Goal: Transaction & Acquisition: Purchase product/service

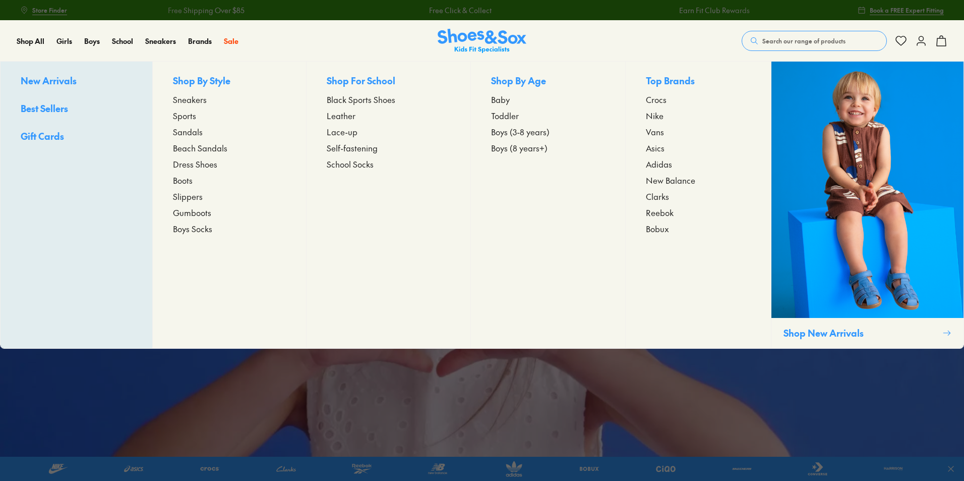
click at [191, 133] on span "Sandals" at bounding box center [188, 132] width 30 height 12
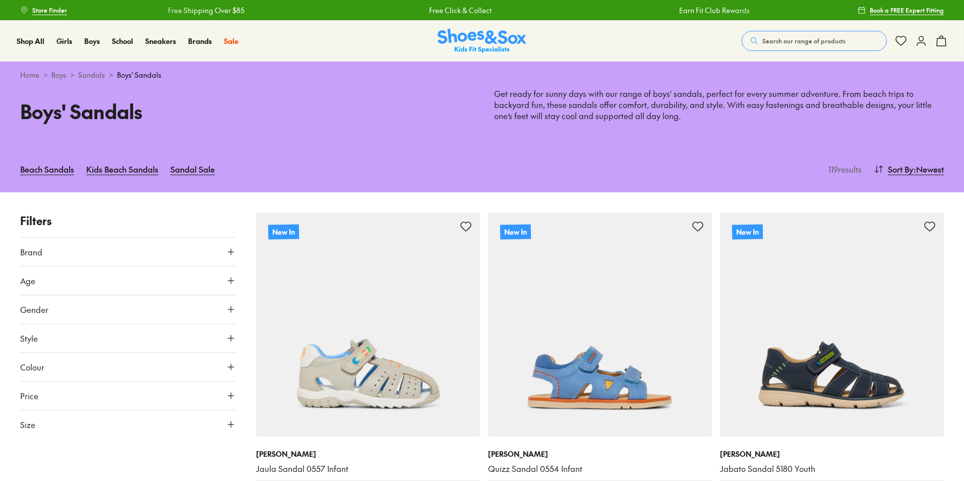
click at [197, 249] on button "Brand" at bounding box center [128, 252] width 216 height 28
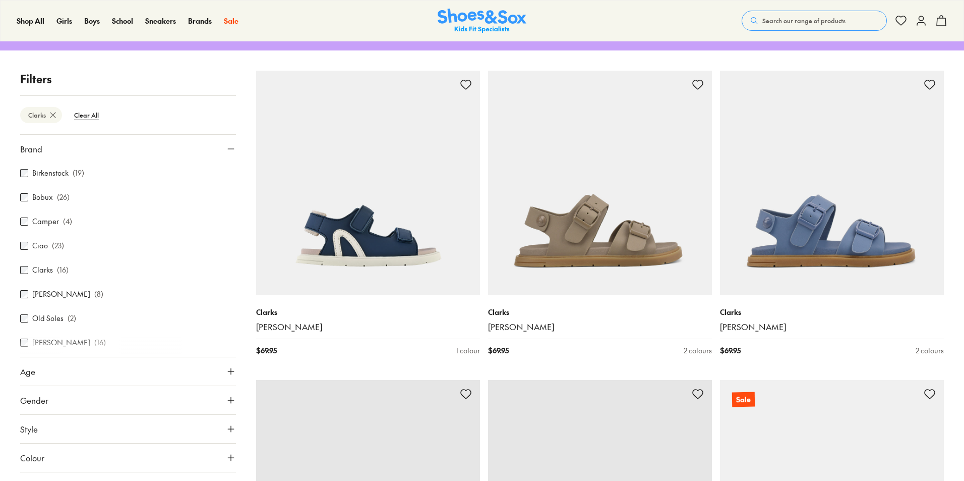
click at [81, 382] on button "Age" at bounding box center [128, 371] width 216 height 28
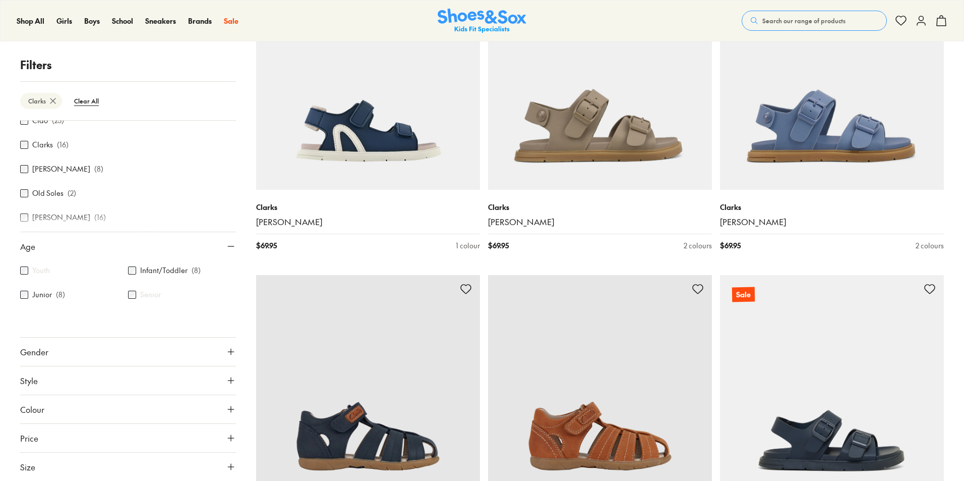
scroll to position [276, 0]
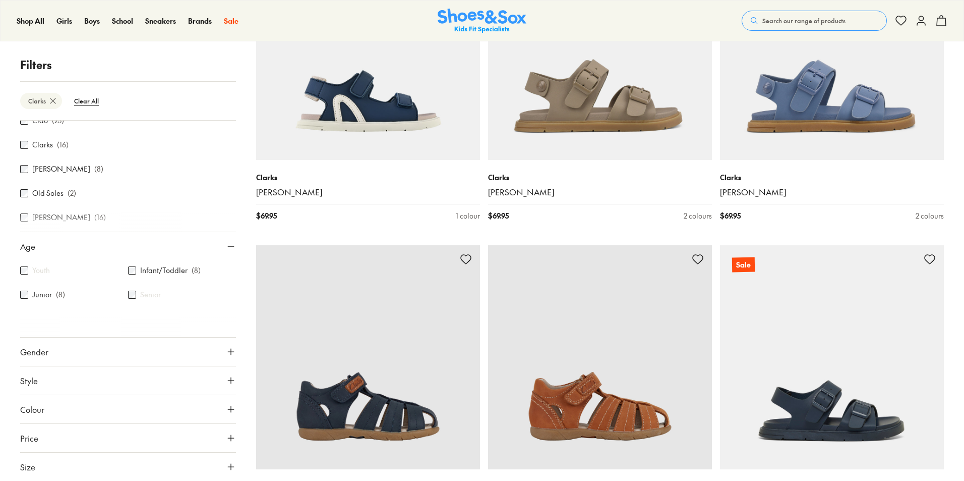
click at [222, 464] on button "Size" at bounding box center [128, 466] width 216 height 28
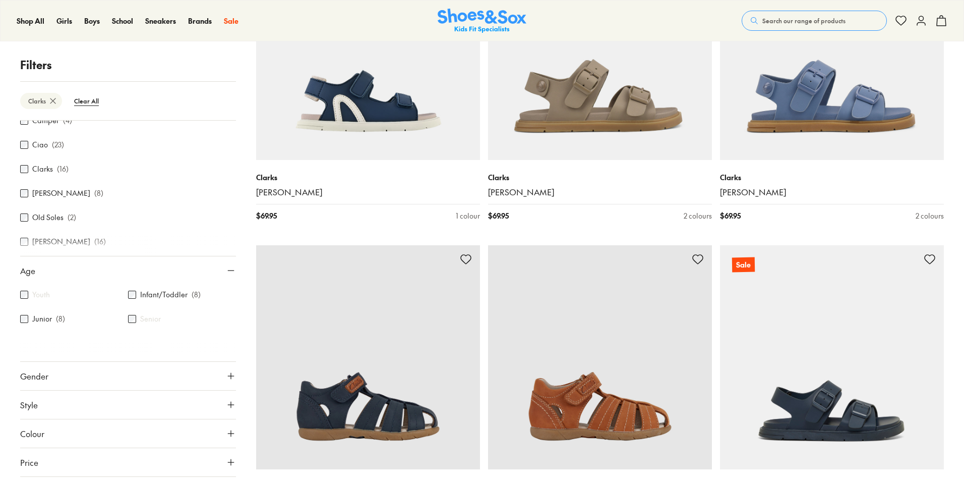
scroll to position [269, 0]
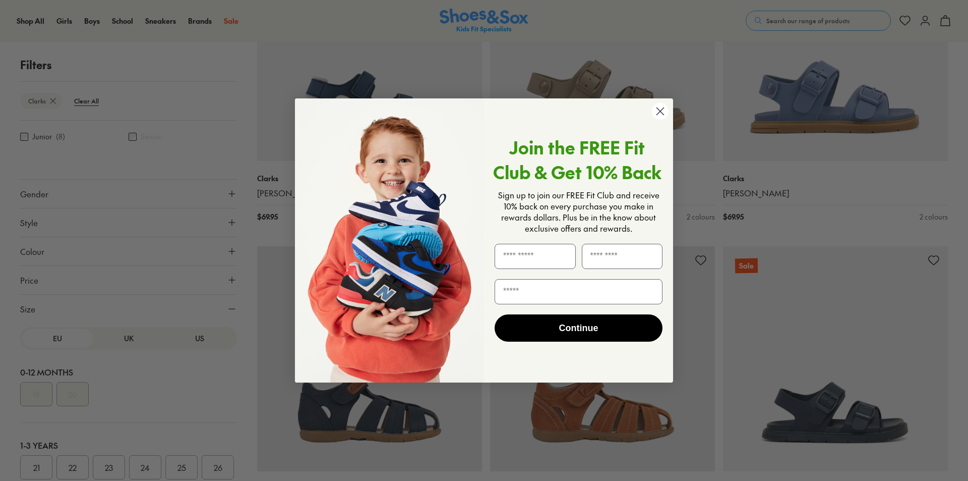
click at [661, 112] on icon "Close dialog" at bounding box center [660, 111] width 7 height 7
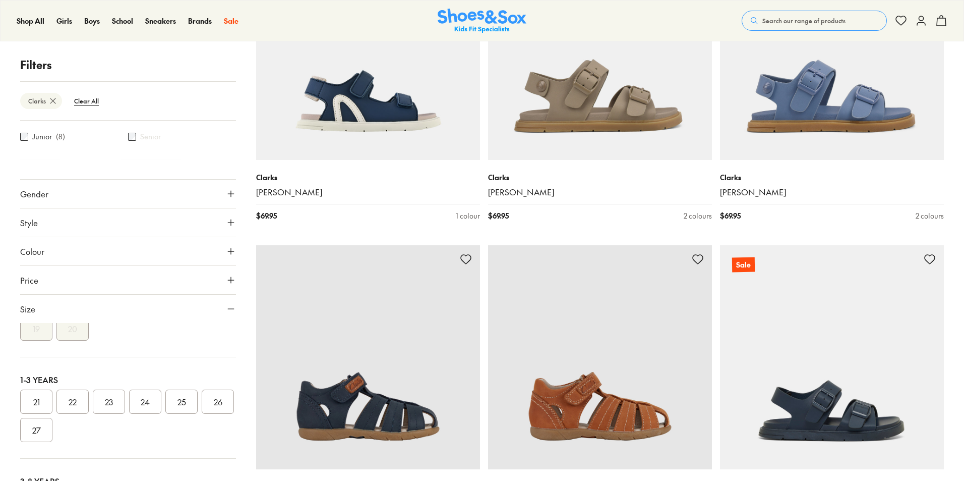
scroll to position [1, 0]
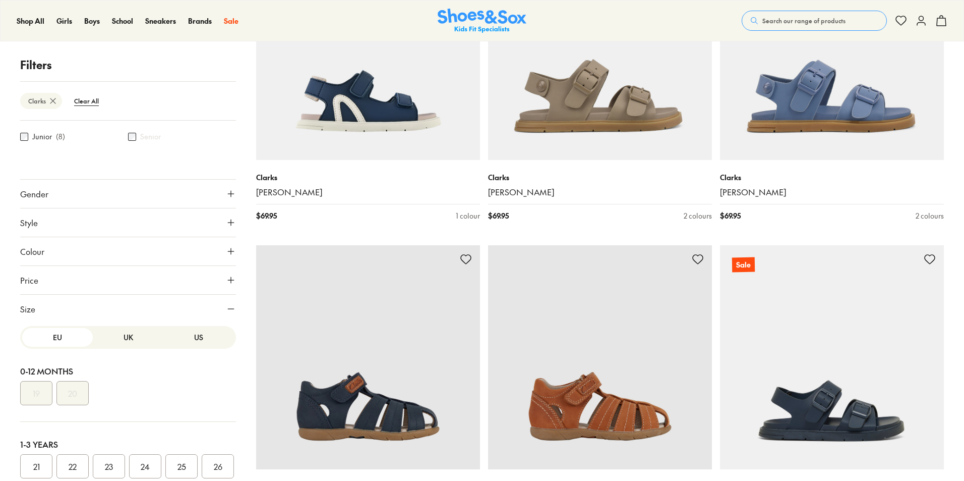
click at [122, 331] on button "UK" at bounding box center [128, 337] width 71 height 19
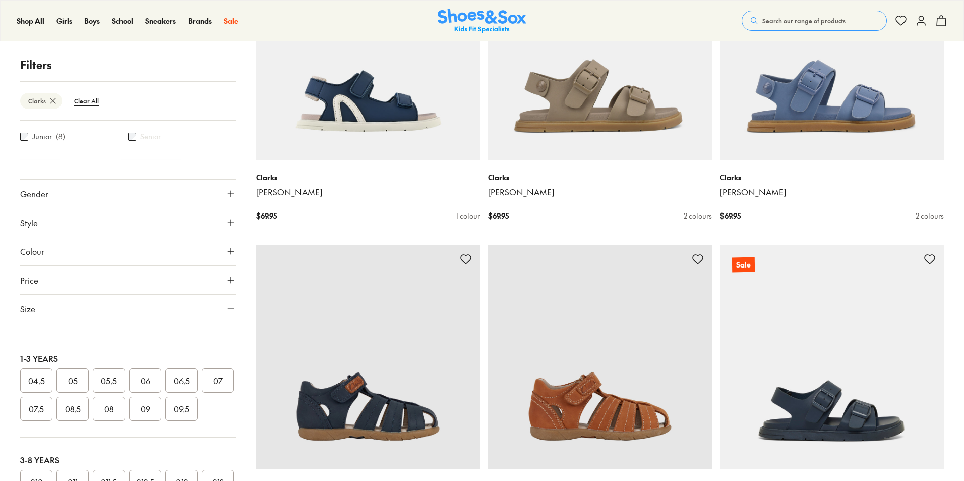
scroll to position [92, 0]
click at [125, 402] on button "08" at bounding box center [109, 403] width 32 height 24
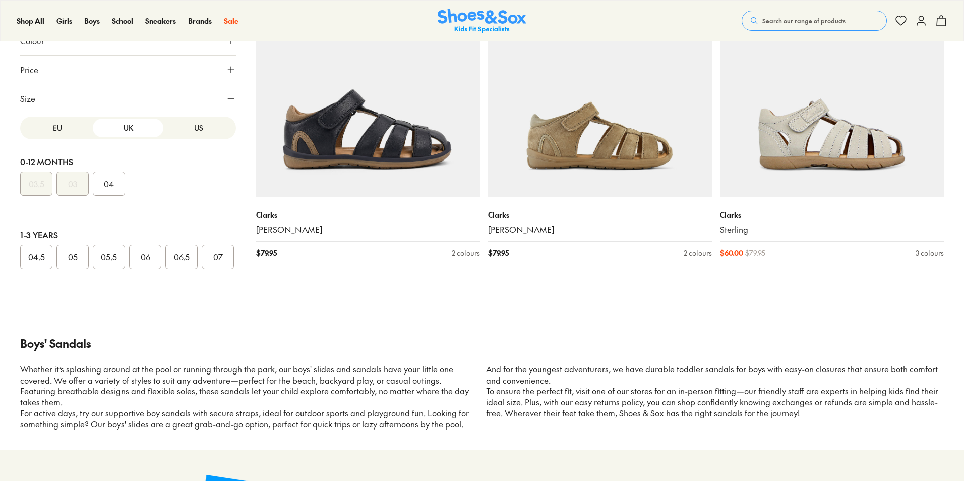
click at [188, 134] on button "US" at bounding box center [198, 128] width 71 height 19
click at [149, 259] on button "08" at bounding box center [145, 257] width 32 height 24
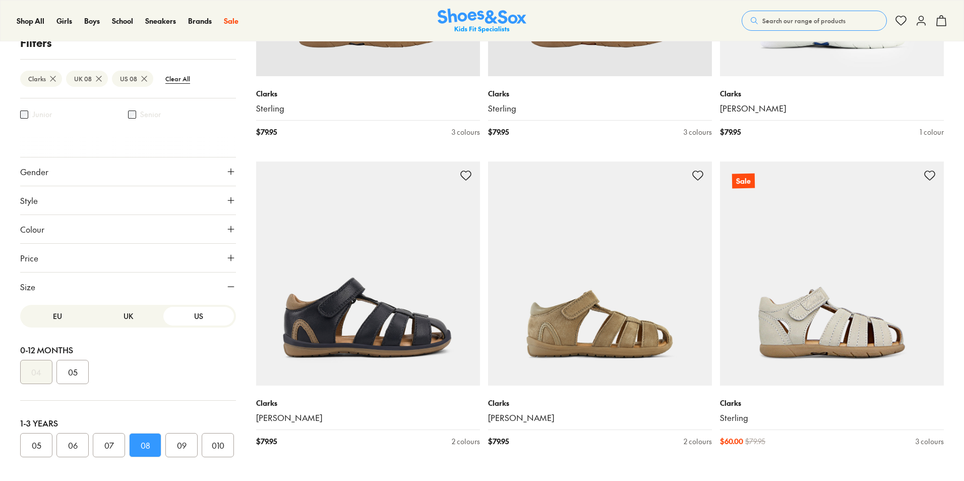
click at [56, 318] on button "EU" at bounding box center [57, 316] width 71 height 19
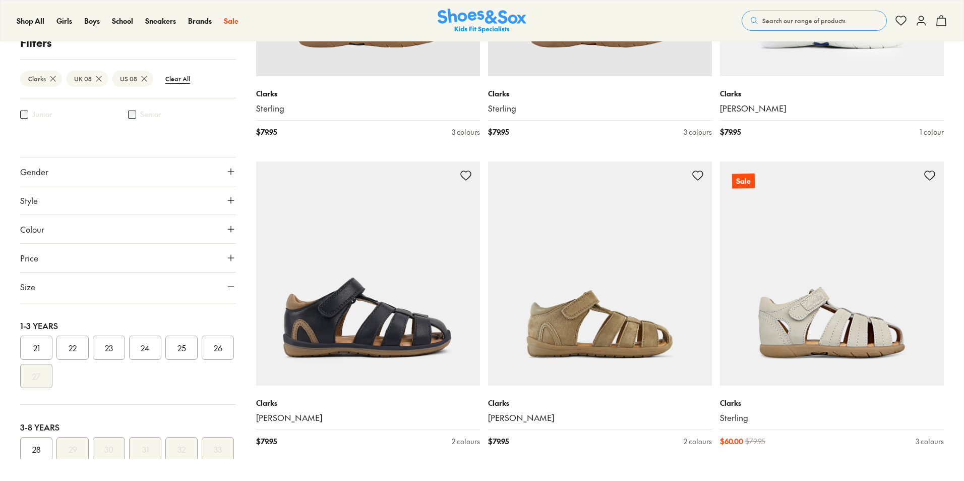
scroll to position [98, 0]
click at [181, 346] on button "25" at bounding box center [181, 347] width 32 height 24
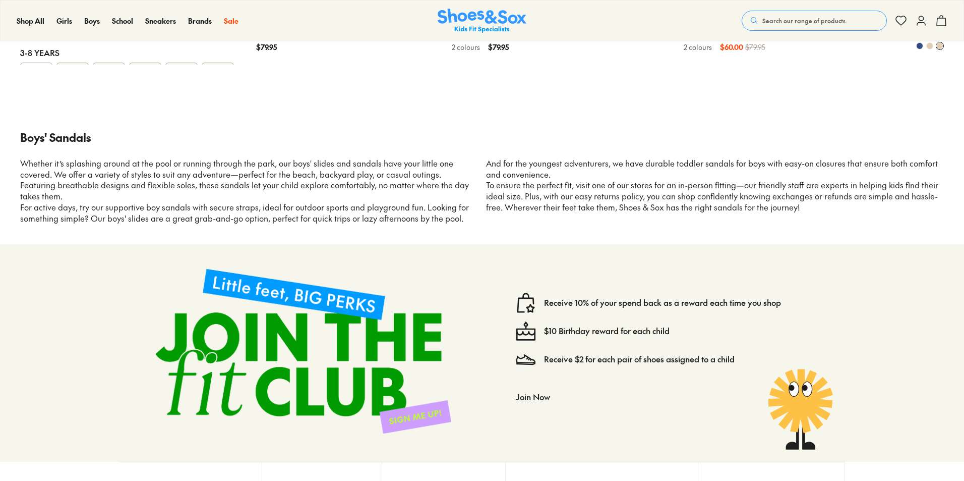
type input "***"
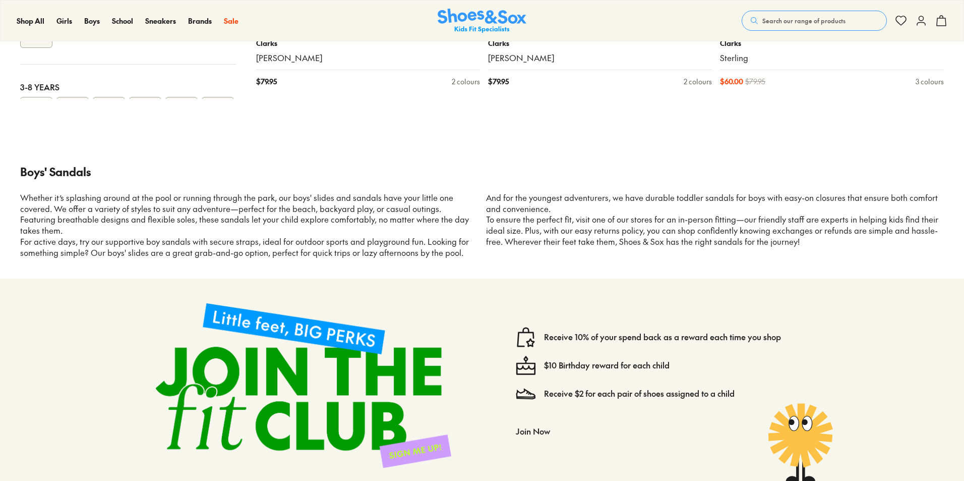
scroll to position [672, 0]
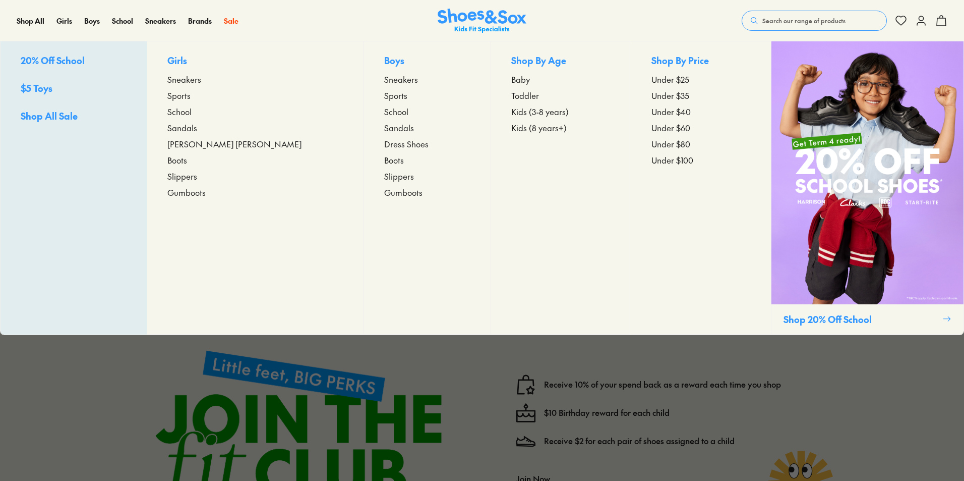
click at [384, 128] on span "Sandals" at bounding box center [399, 128] width 30 height 12
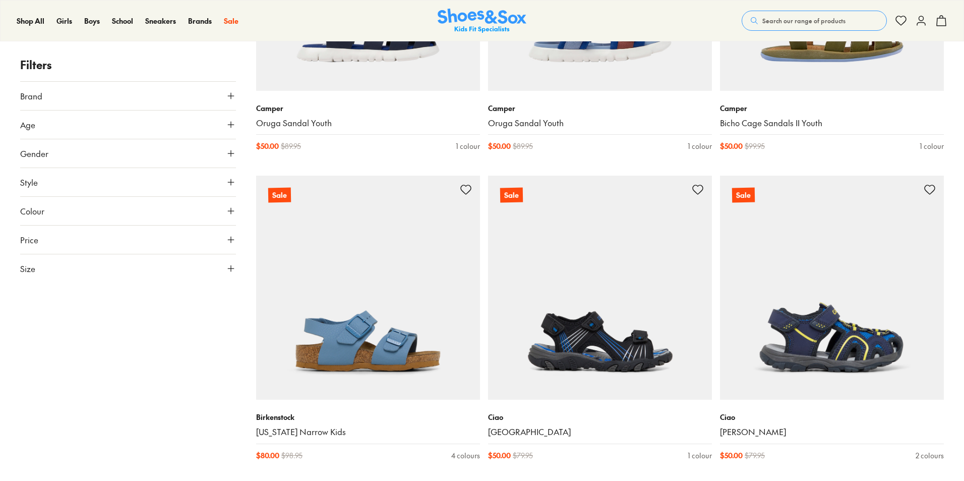
scroll to position [2214, 0]
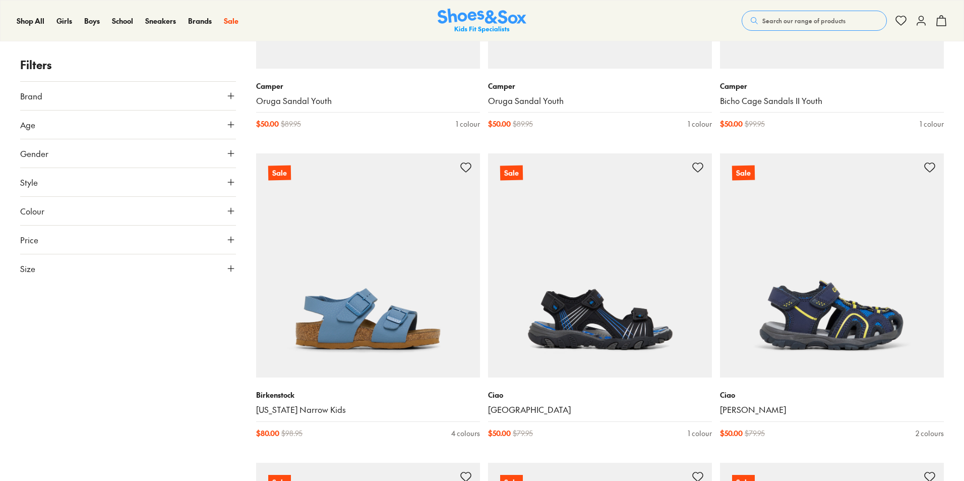
click at [232, 268] on icon at bounding box center [231, 268] width 10 height 10
click at [127, 295] on button "UK" at bounding box center [128, 298] width 71 height 19
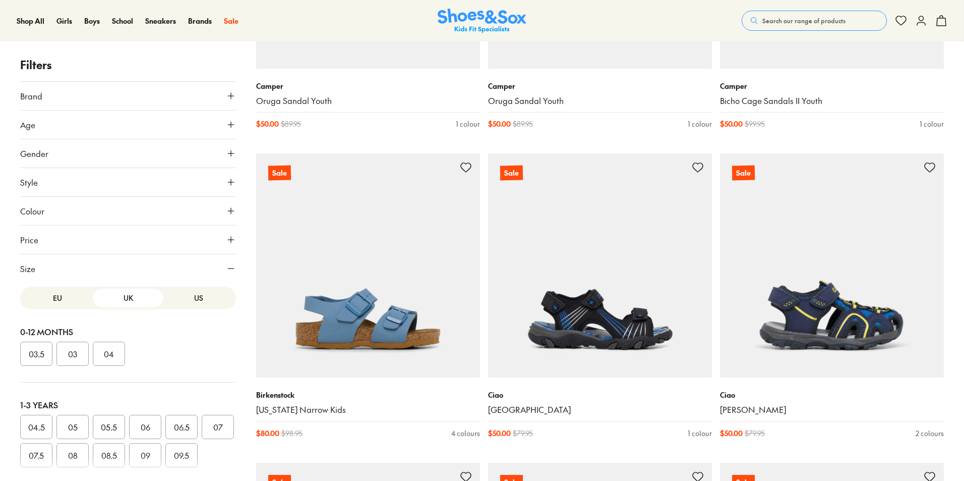
click at [106, 457] on div at bounding box center [128, 466] width 216 height 20
click at [89, 453] on button "08" at bounding box center [72, 455] width 32 height 24
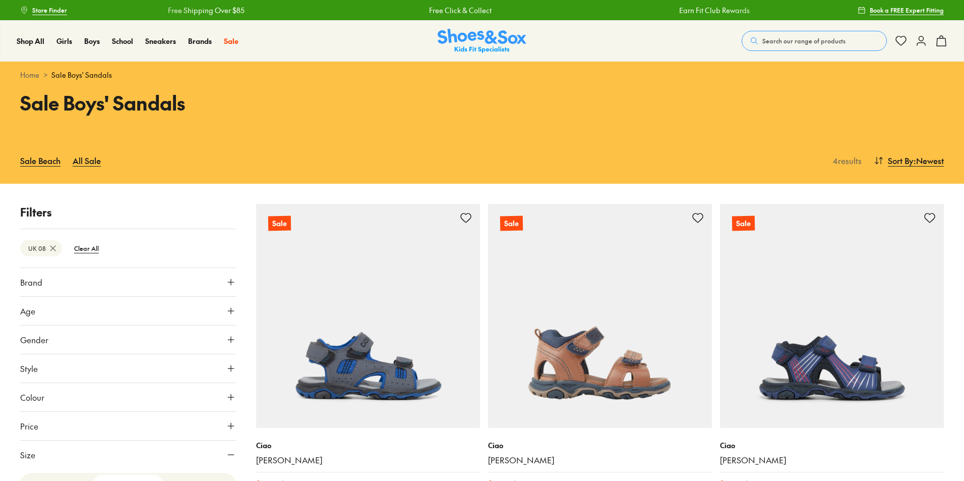
scroll to position [36, 0]
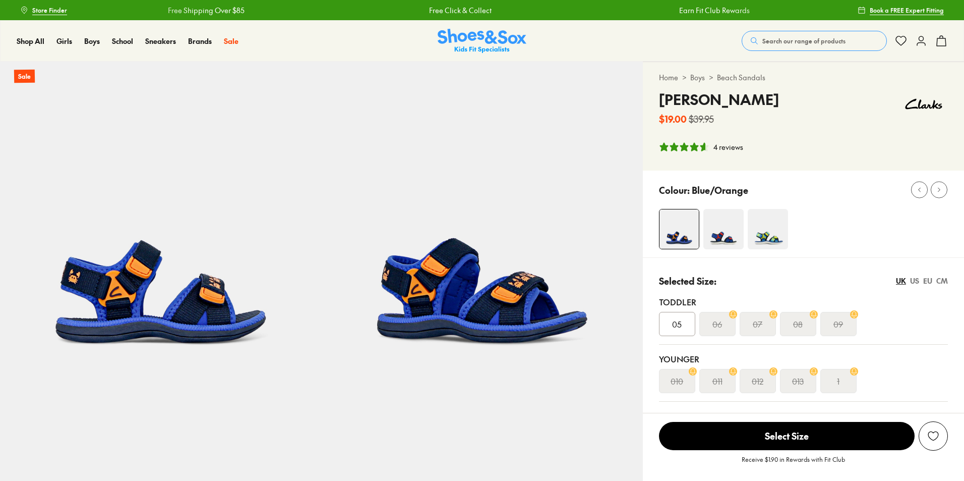
select select "*"
click at [718, 238] on img at bounding box center [724, 229] width 40 height 40
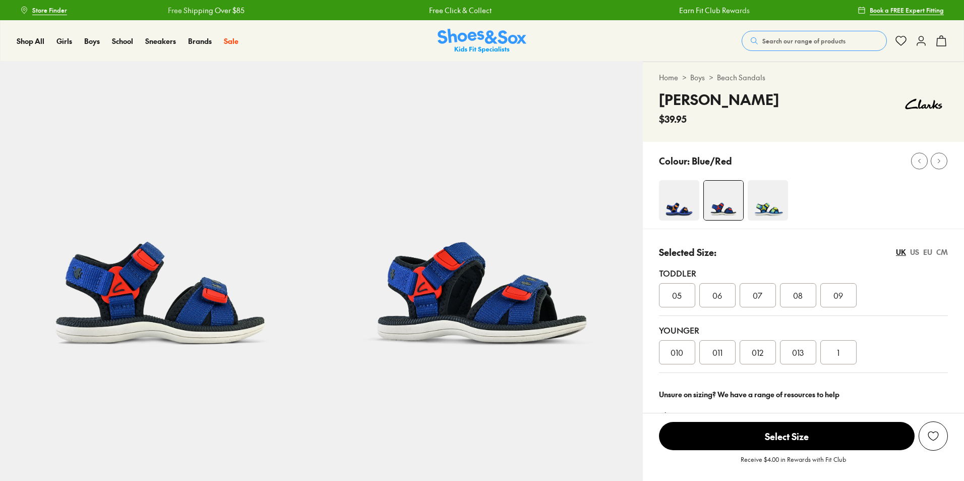
click at [798, 295] on span "08" at bounding box center [798, 295] width 10 height 12
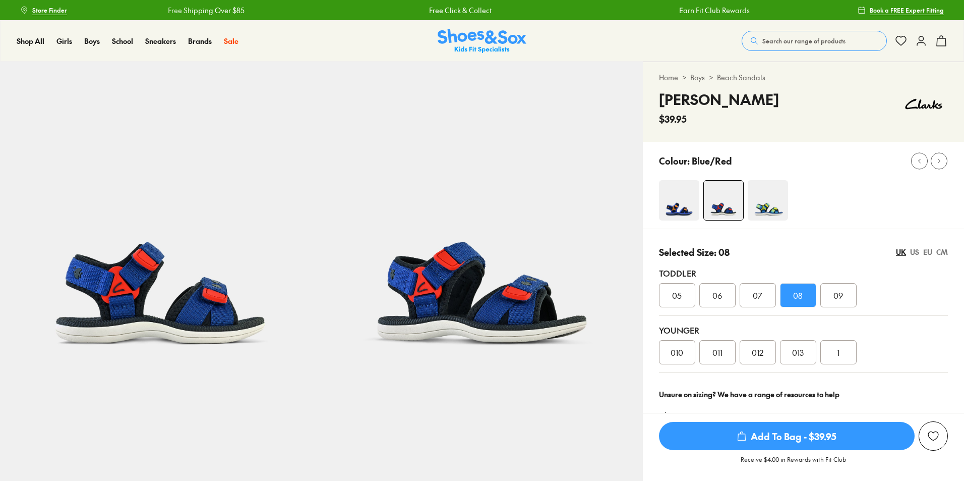
select select "*"
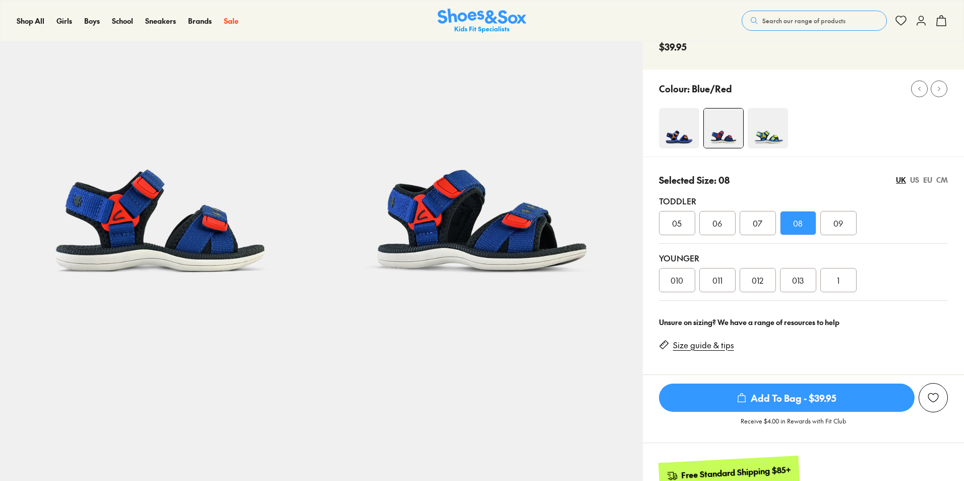
scroll to position [73, 0]
click at [799, 400] on span "Add To Bag - $39.95" at bounding box center [787, 397] width 256 height 28
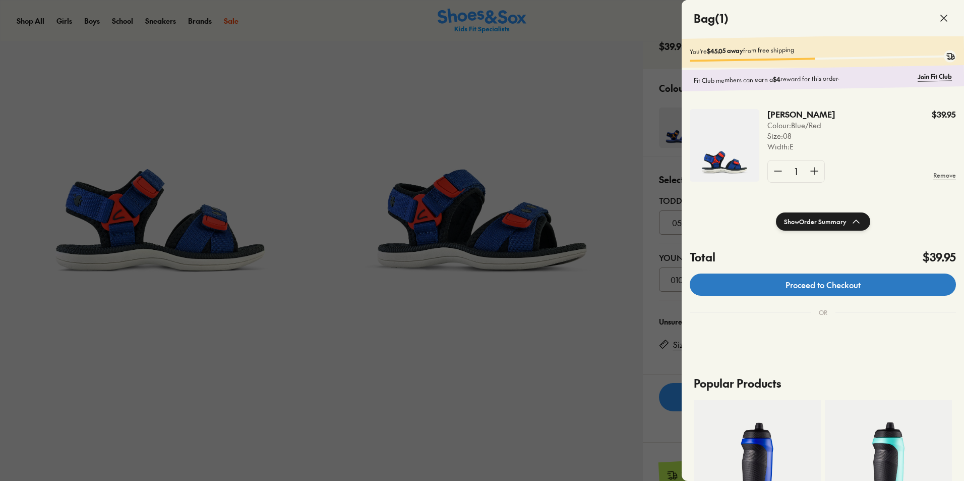
click at [802, 283] on link "Proceed to Checkout" at bounding box center [823, 284] width 266 height 22
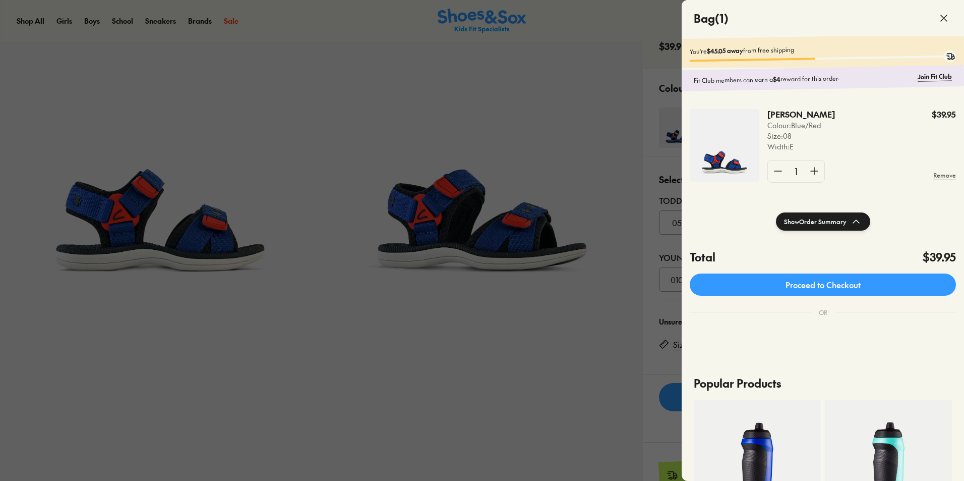
click at [488, 334] on div at bounding box center [482, 240] width 964 height 481
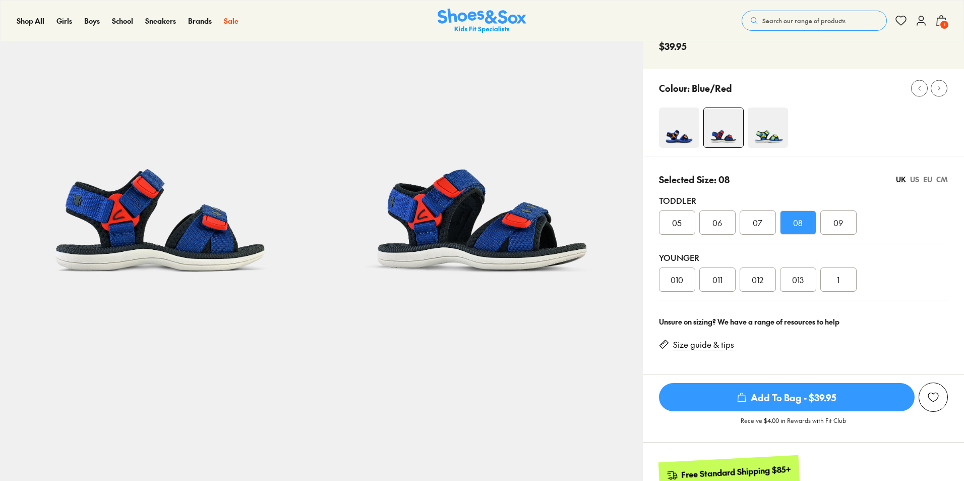
click at [781, 131] on img at bounding box center [768, 127] width 40 height 40
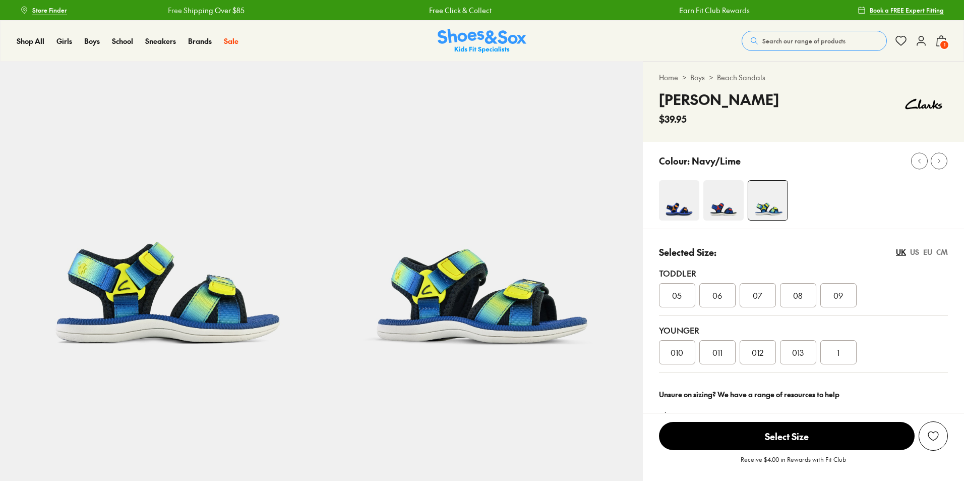
click at [811, 300] on div "08" at bounding box center [798, 295] width 36 height 24
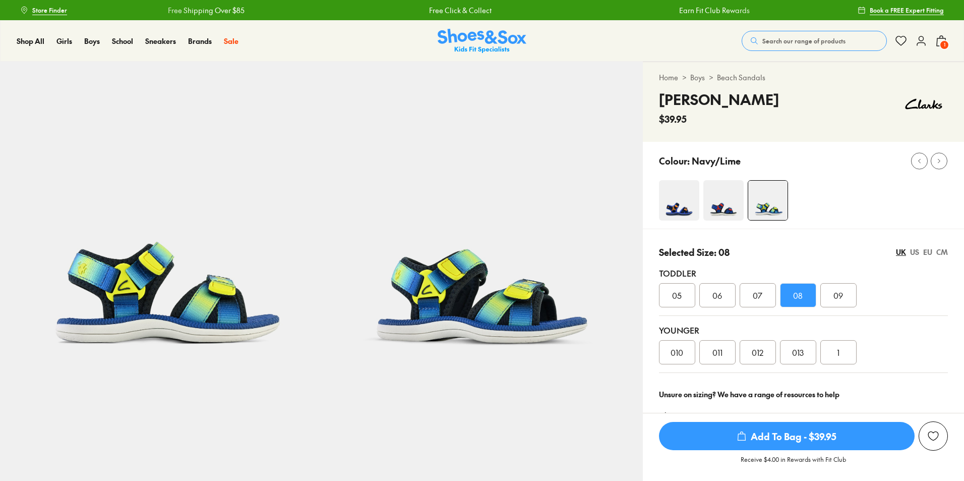
select select "*"
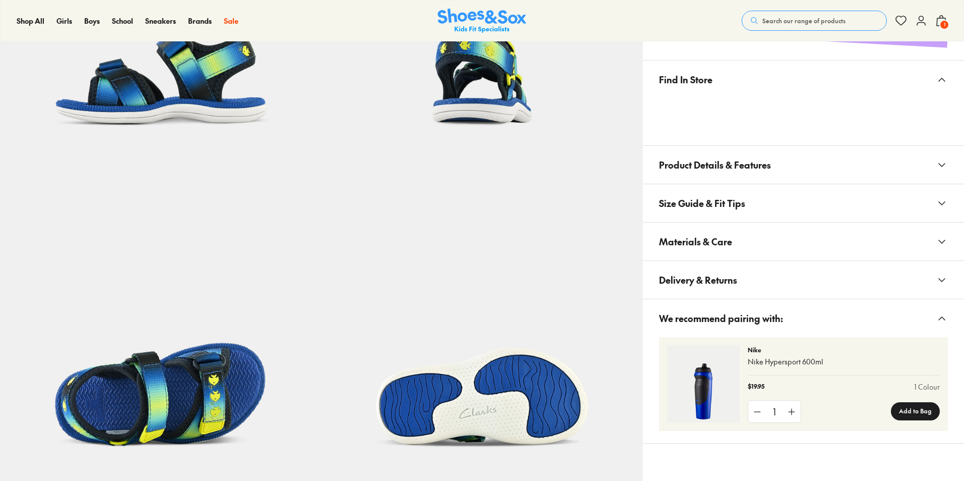
scroll to position [538, 0]
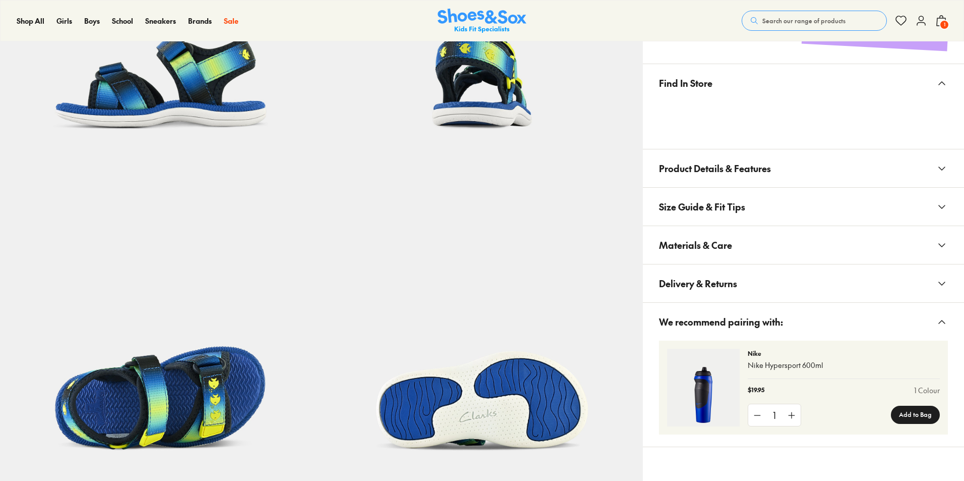
click at [812, 138] on x-modal "Find In Store" at bounding box center [803, 106] width 321 height 85
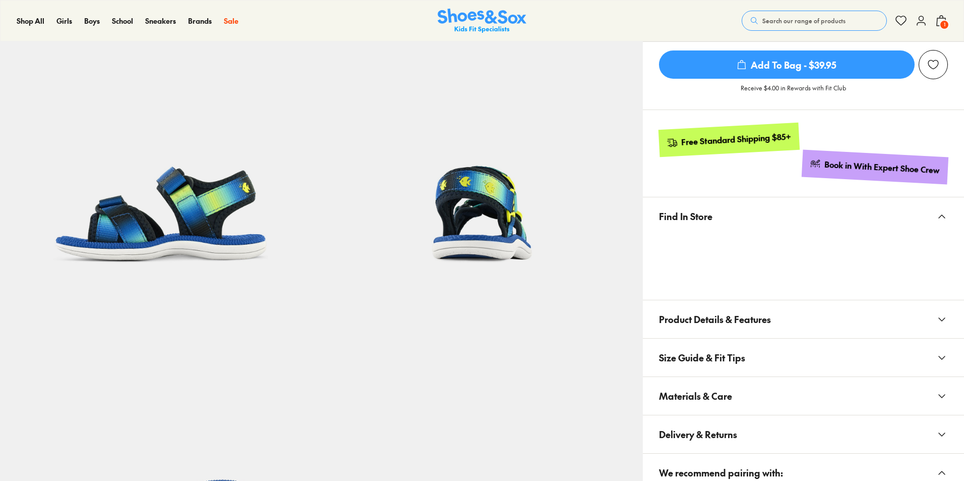
scroll to position [403, 0]
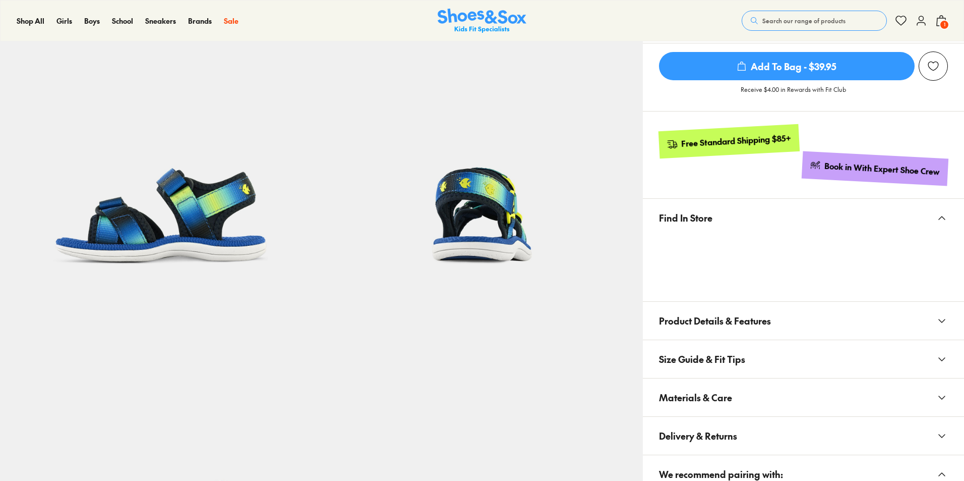
click at [854, 75] on span "Add To Bag - $39.95" at bounding box center [787, 66] width 256 height 28
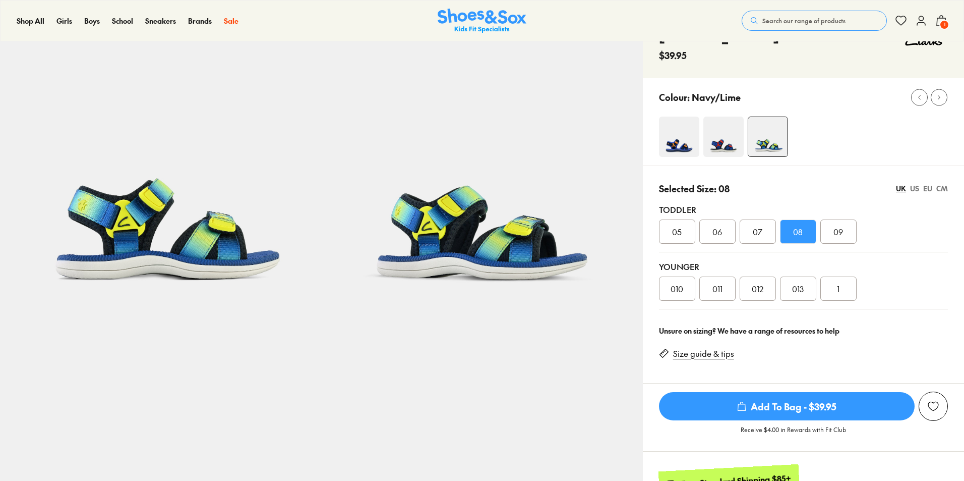
scroll to position [135, 0]
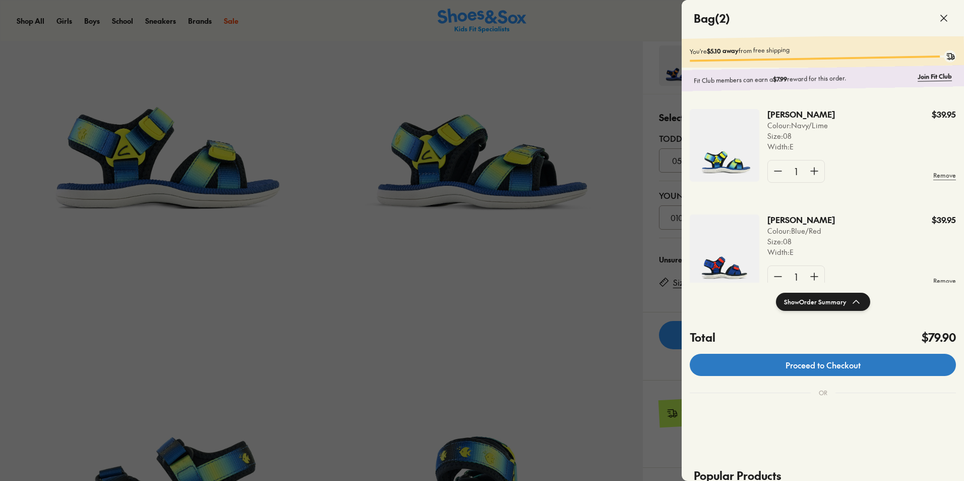
click at [807, 368] on link "Proceed to Checkout" at bounding box center [823, 365] width 266 height 22
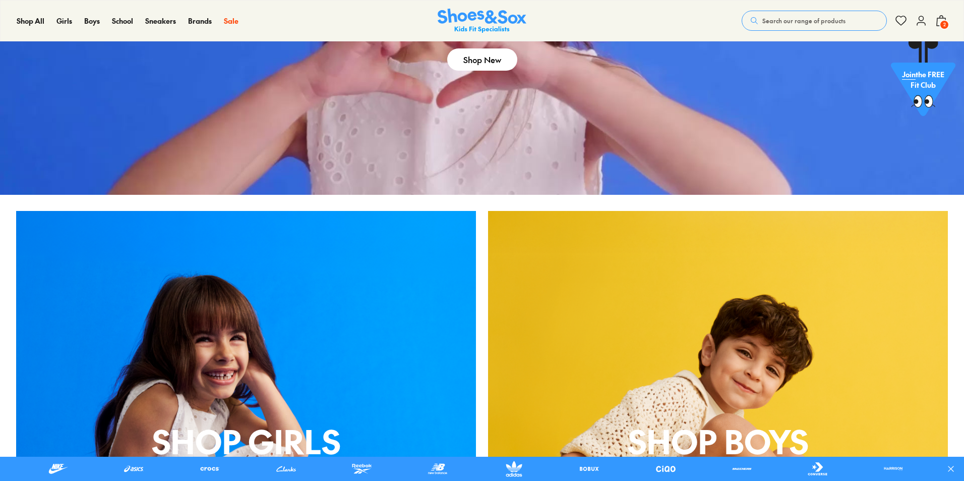
scroll to position [672, 0]
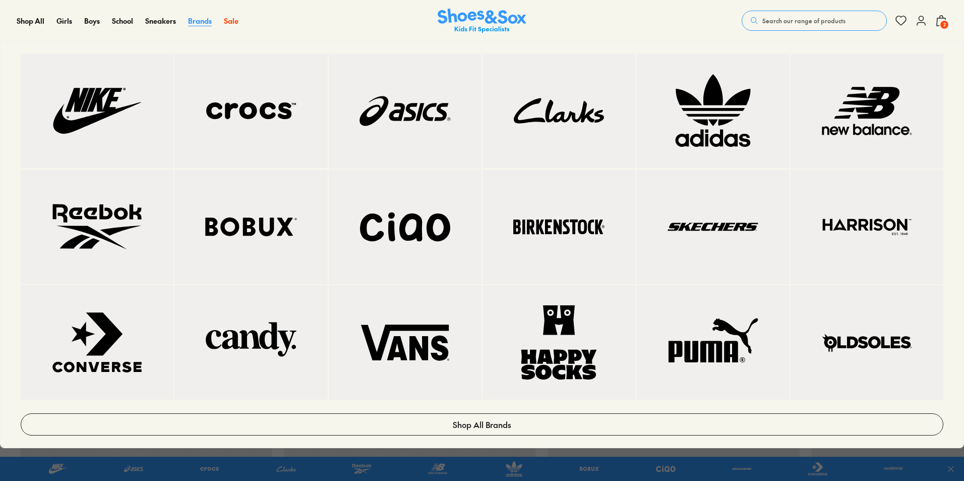
click at [192, 23] on span "Brands" at bounding box center [200, 21] width 24 height 10
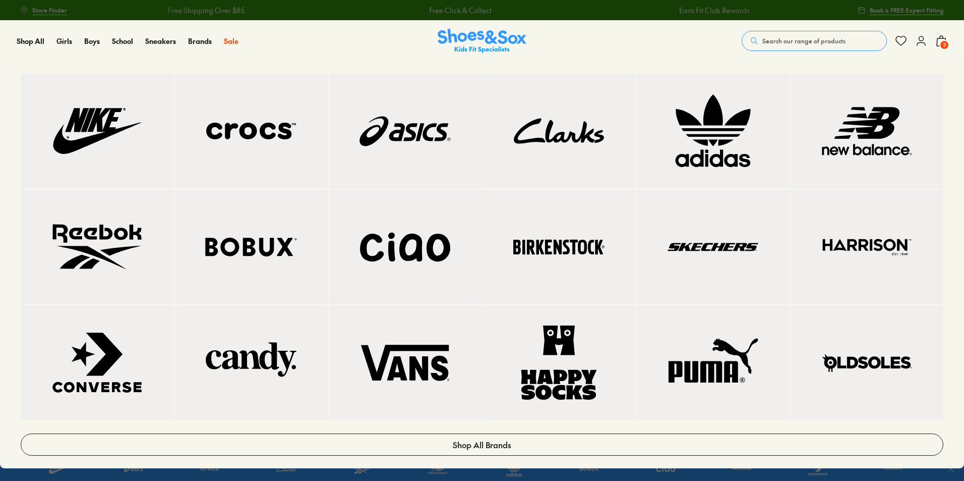
click at [551, 142] on img at bounding box center [559, 131] width 112 height 74
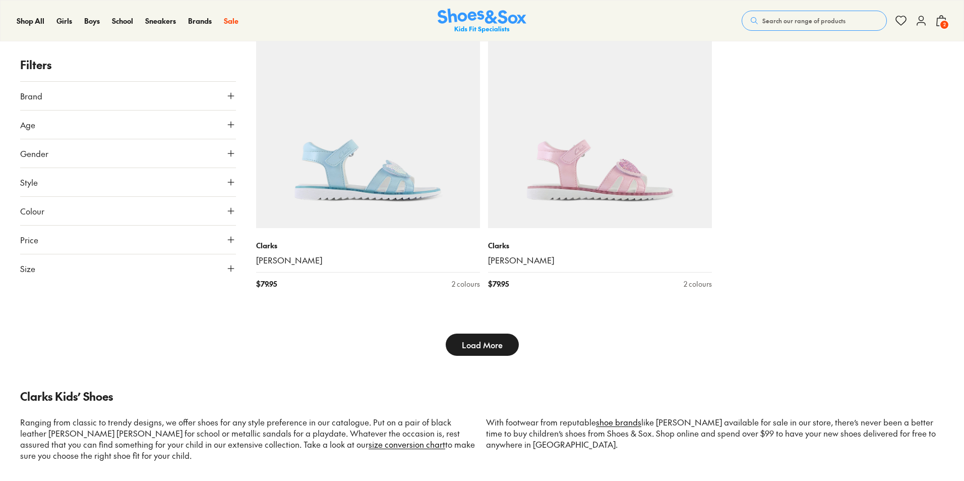
scroll to position [3299, 0]
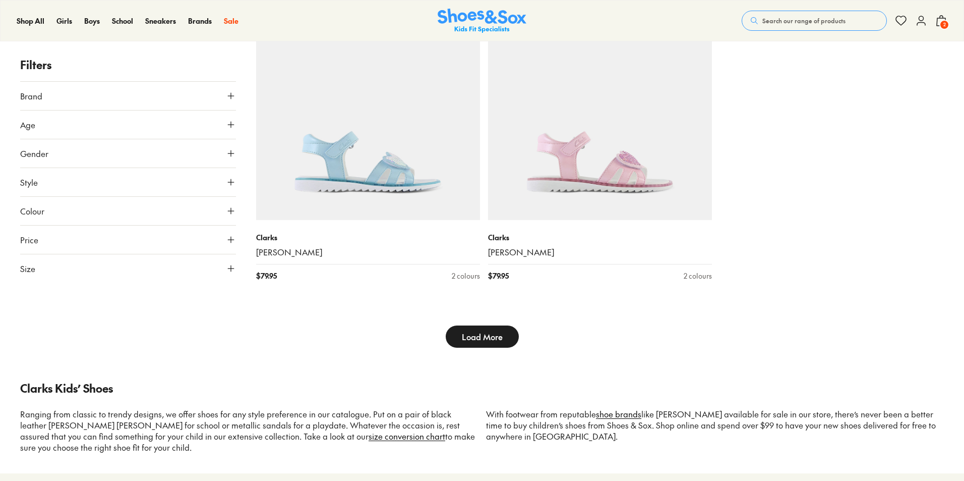
type input "***"
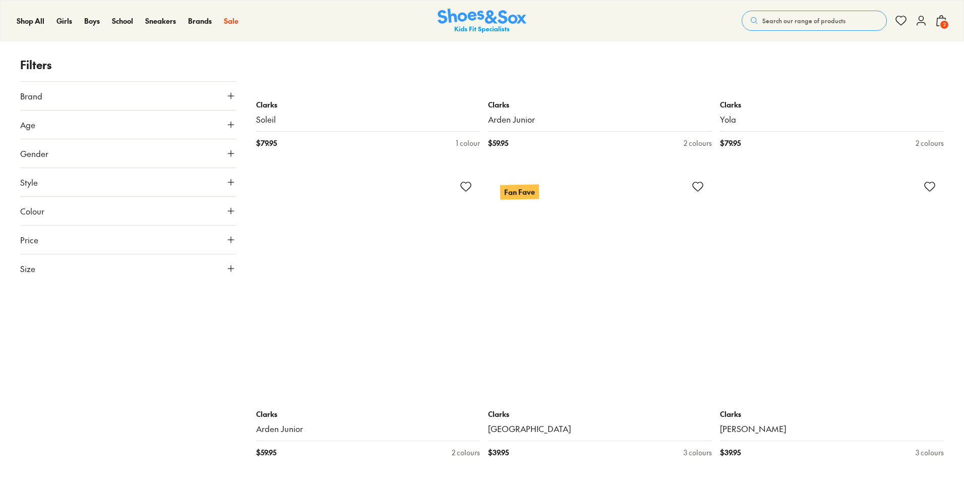
scroll to position [4779, 0]
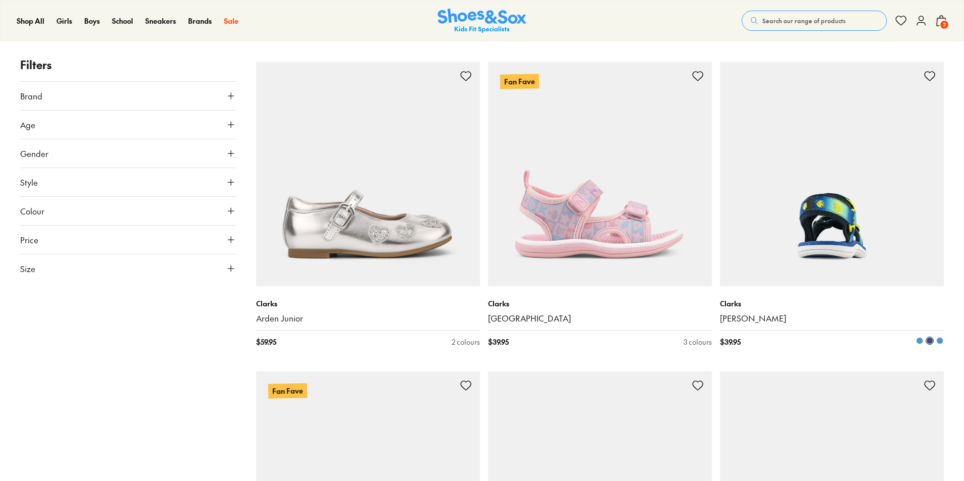
click at [862, 215] on img at bounding box center [832, 174] width 224 height 224
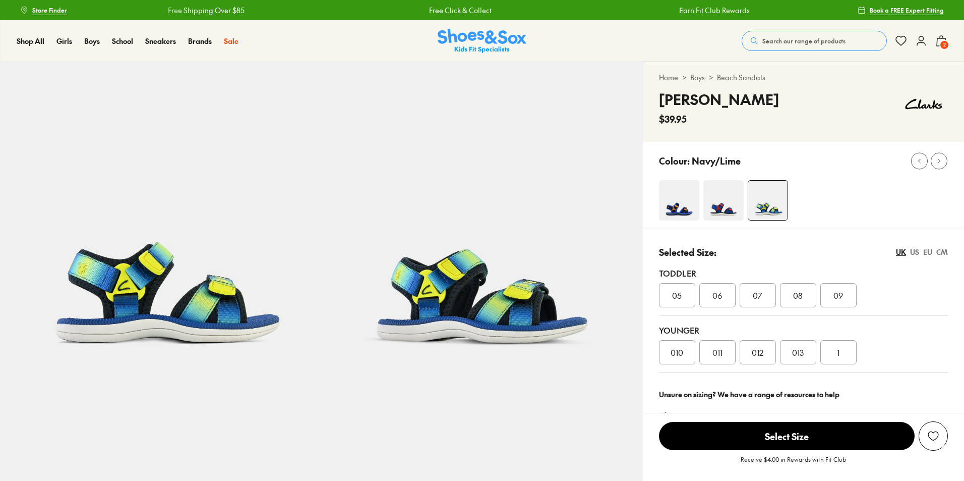
click at [799, 291] on span "08" at bounding box center [798, 295] width 10 height 12
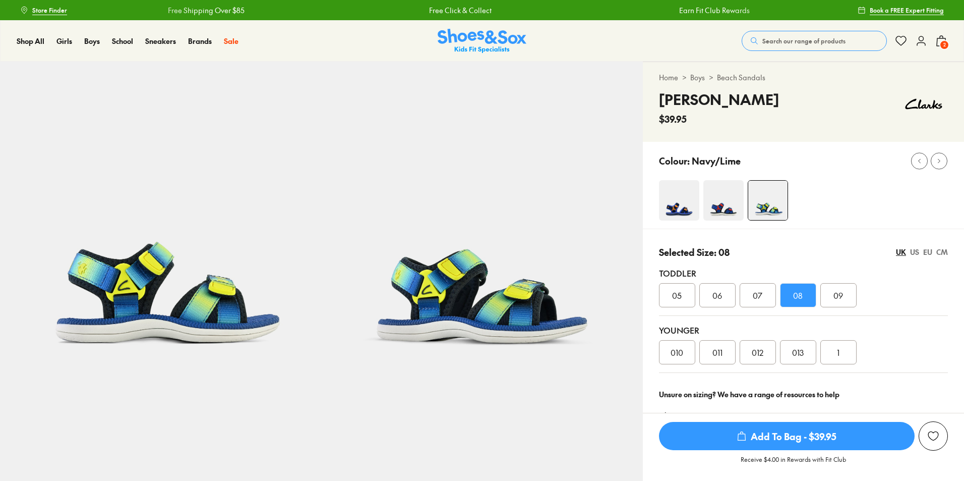
select select "*"
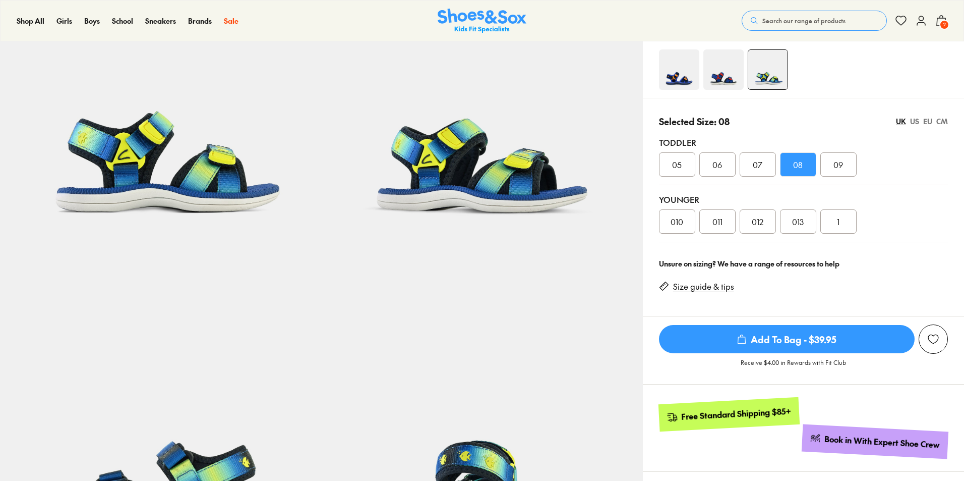
scroll to position [269, 0]
